Goal: Navigation & Orientation: Find specific page/section

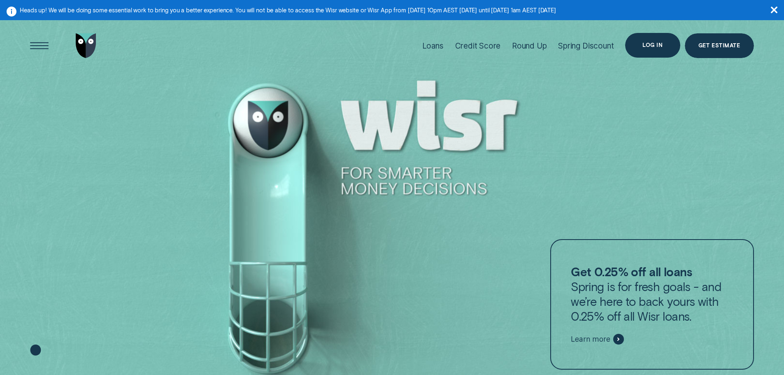
click at [646, 44] on div "Log in" at bounding box center [653, 45] width 20 height 5
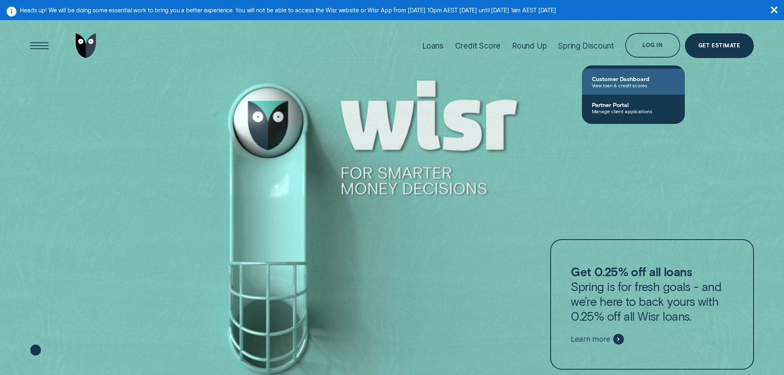
click at [622, 77] on span "Customer Dashboard" at bounding box center [633, 78] width 83 height 7
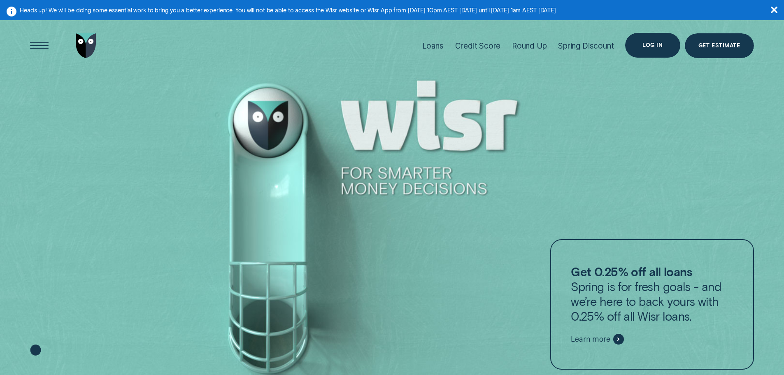
click at [635, 43] on div "Log in" at bounding box center [652, 45] width 55 height 25
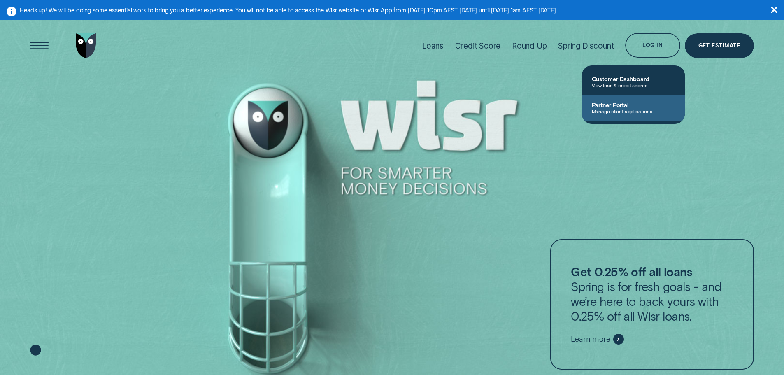
click at [639, 114] on link "Partner Portal Manage client applications" at bounding box center [633, 108] width 103 height 26
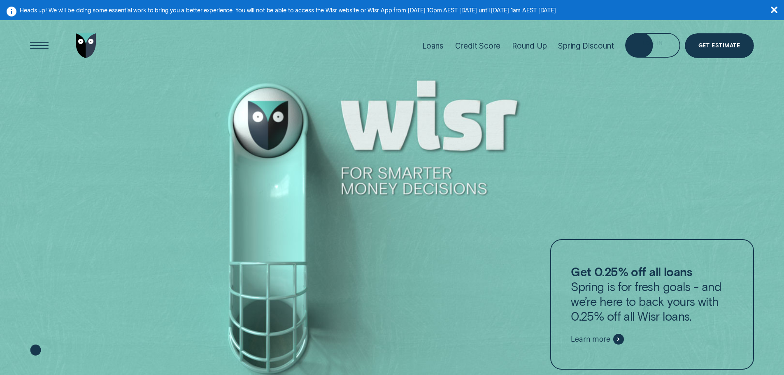
click at [647, 52] on div "Log in" at bounding box center [652, 45] width 55 height 25
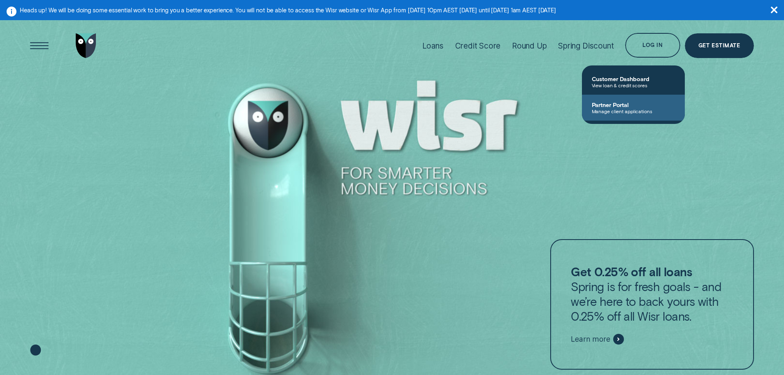
click at [635, 107] on span "Partner Portal" at bounding box center [633, 104] width 83 height 7
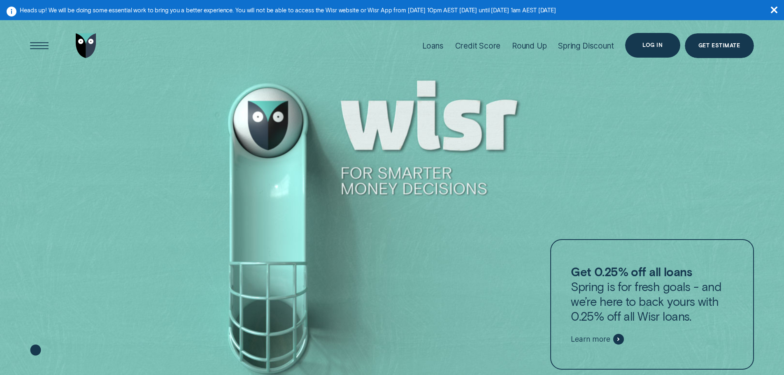
click at [650, 50] on div "Log in" at bounding box center [652, 45] width 55 height 25
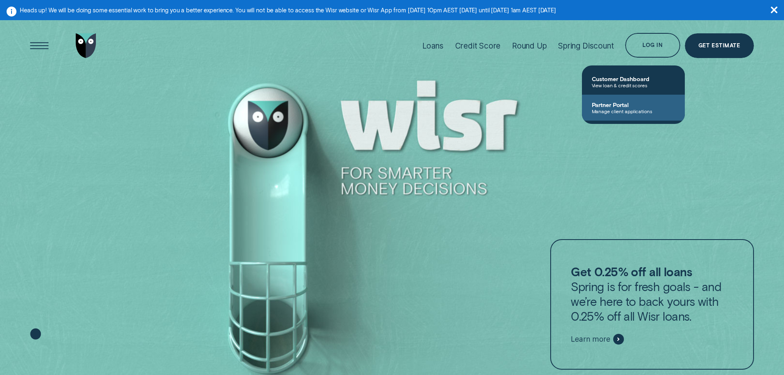
click at [619, 105] on span "Partner Portal" at bounding box center [633, 104] width 83 height 7
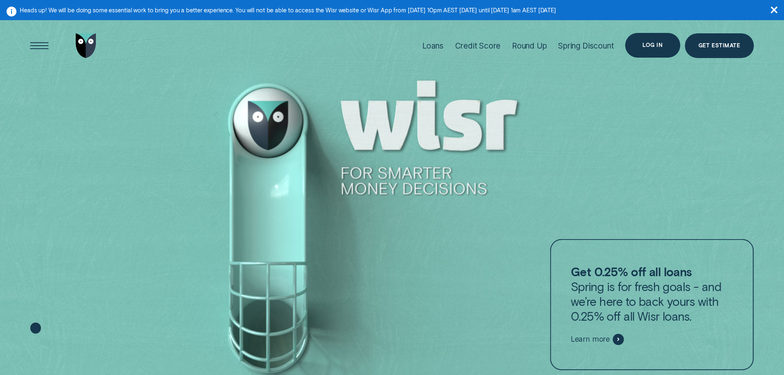
click at [649, 38] on div "Log in" at bounding box center [652, 45] width 55 height 25
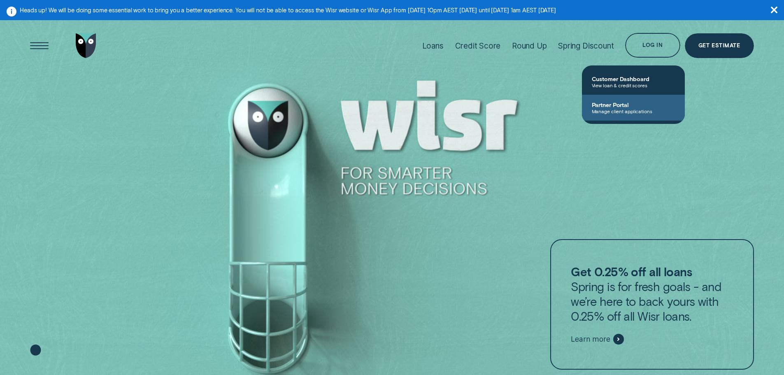
click at [622, 104] on span "Partner Portal" at bounding box center [633, 104] width 83 height 7
